Goal: Check status: Check status

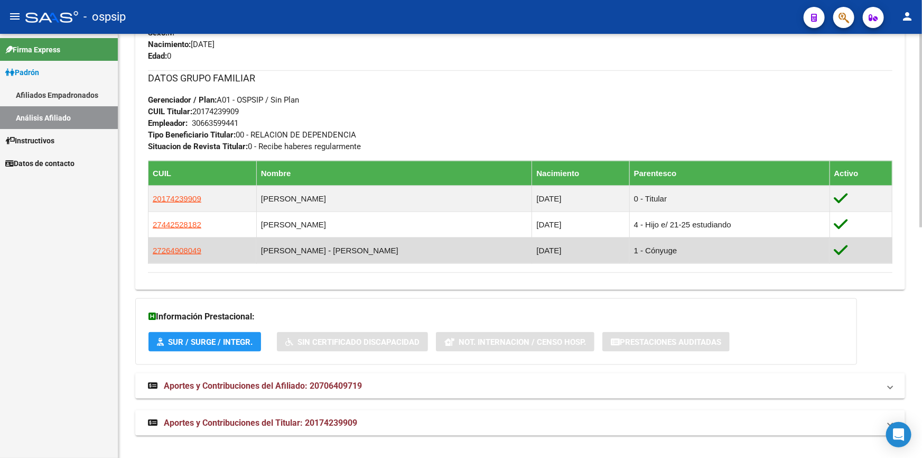
scroll to position [505, 0]
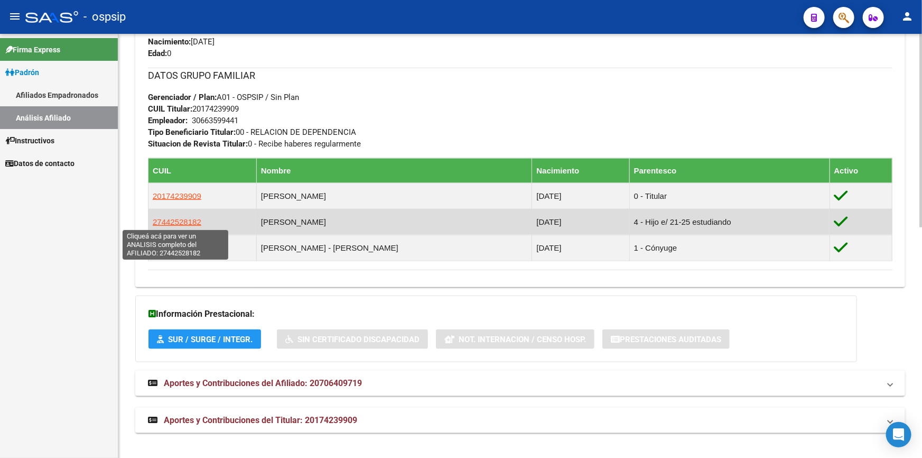
click at [187, 224] on span "27442528182" at bounding box center [177, 221] width 49 height 9
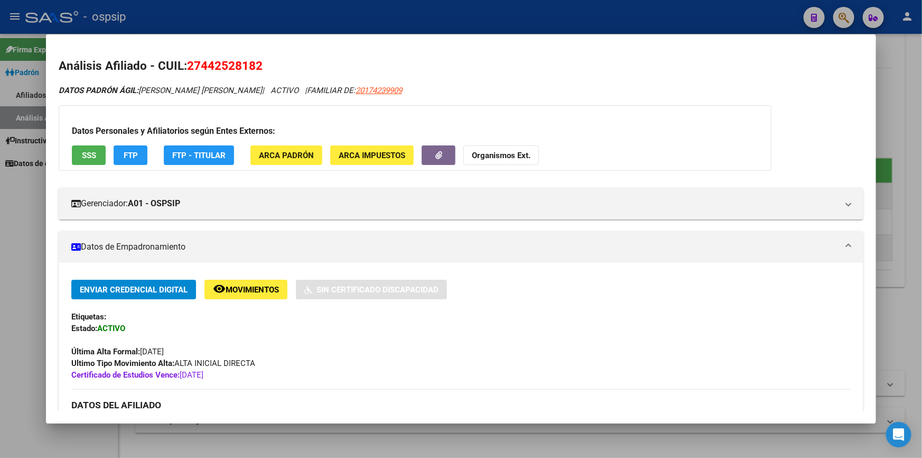
drag, startPoint x: 334, startPoint y: 91, endPoint x: 384, endPoint y: 96, distance: 50.5
click at [443, 52] on mat-dialog-content "Análisis Afiliado - CUIL: 27442528182 DATOS PADRÓN ÁGIL: [PERSON_NAME] [PERSON_…" at bounding box center [461, 229] width 830 height 364
click at [882, 48] on div at bounding box center [461, 229] width 922 height 458
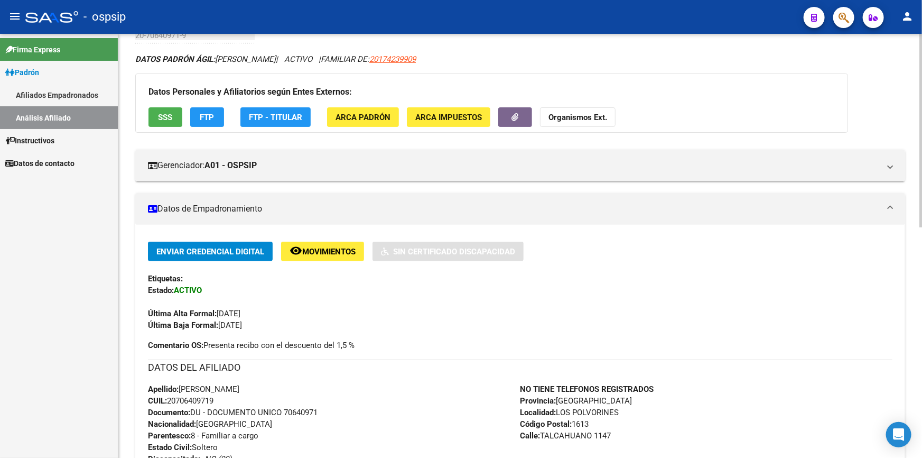
scroll to position [0, 0]
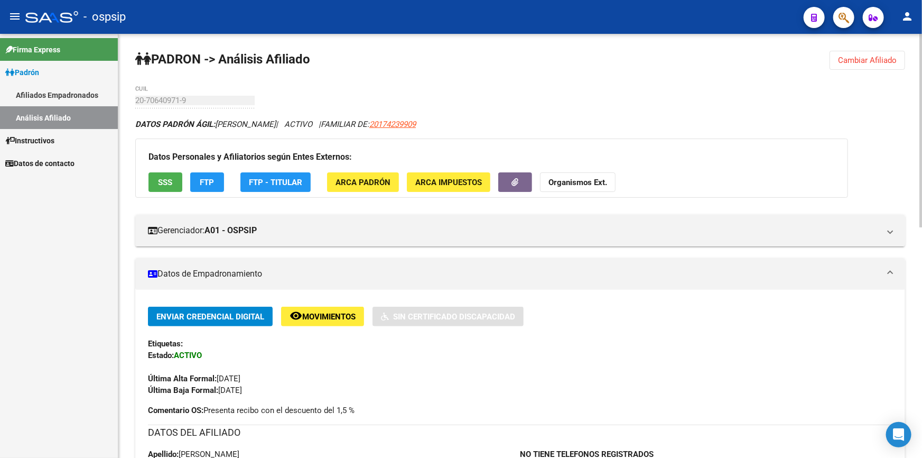
click at [857, 67] on button "Cambiar Afiliado" at bounding box center [868, 60] width 76 height 19
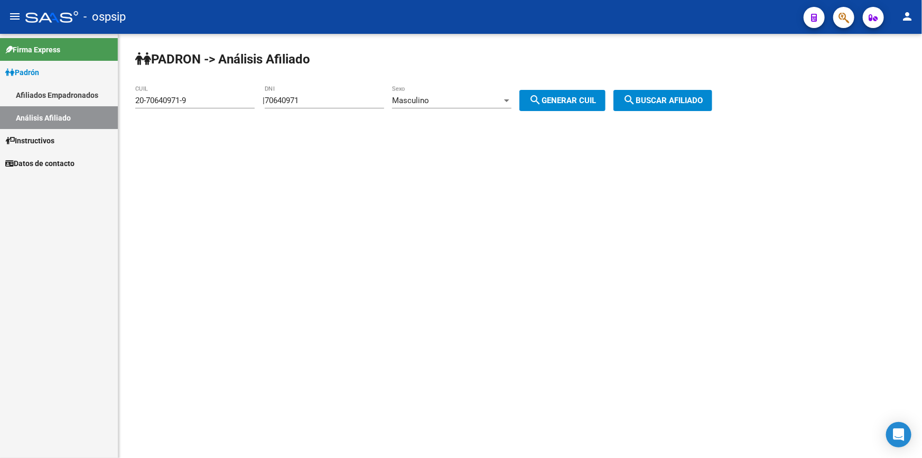
click at [344, 98] on input "70640971" at bounding box center [324, 101] width 119 height 10
paste input "43.059640"
click at [288, 100] on input "43.059640" at bounding box center [324, 101] width 119 height 10
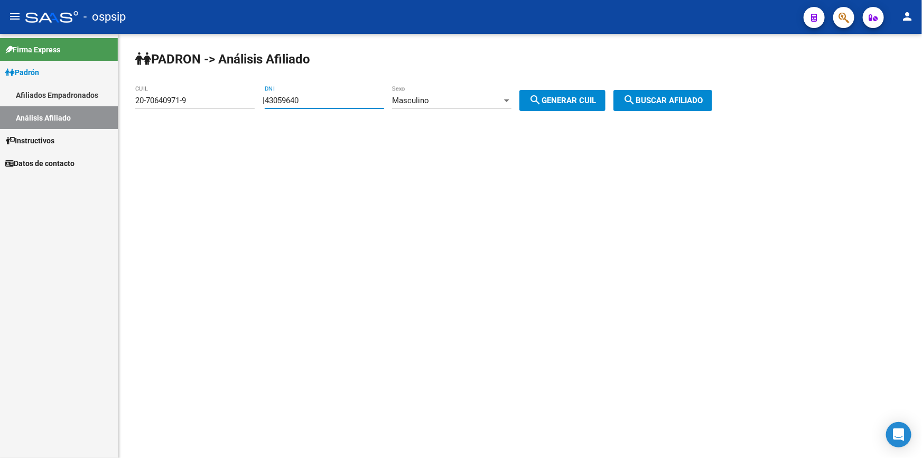
type input "43059640"
drag, startPoint x: 565, startPoint y: 103, endPoint x: 584, endPoint y: 103, distance: 19.6
click at [570, 103] on span "search Generar CUIL" at bounding box center [562, 101] width 67 height 10
type input "20-43059640-4"
click at [703, 103] on span "search Buscar afiliado" at bounding box center [663, 101] width 80 height 10
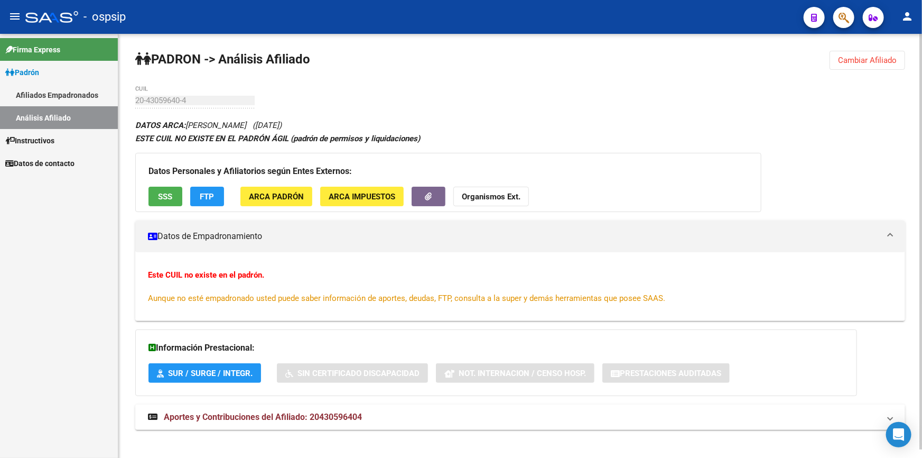
click at [172, 181] on div "Datos Personales y Afiliatorios según Entes Externos: SSS FTP ARCA Padrón ARCA …" at bounding box center [448, 182] width 626 height 59
click at [165, 192] on span "SSS" at bounding box center [166, 197] width 14 height 10
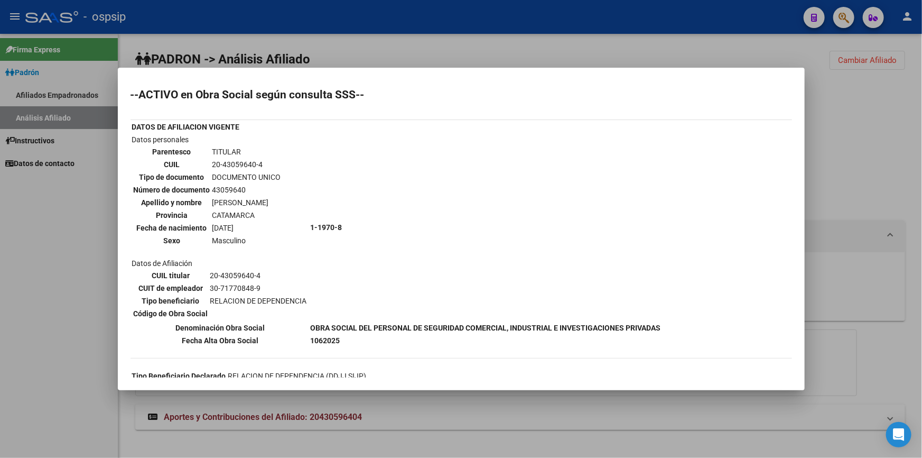
click at [350, 27] on div at bounding box center [461, 229] width 922 height 458
